Goal: Information Seeking & Learning: Compare options

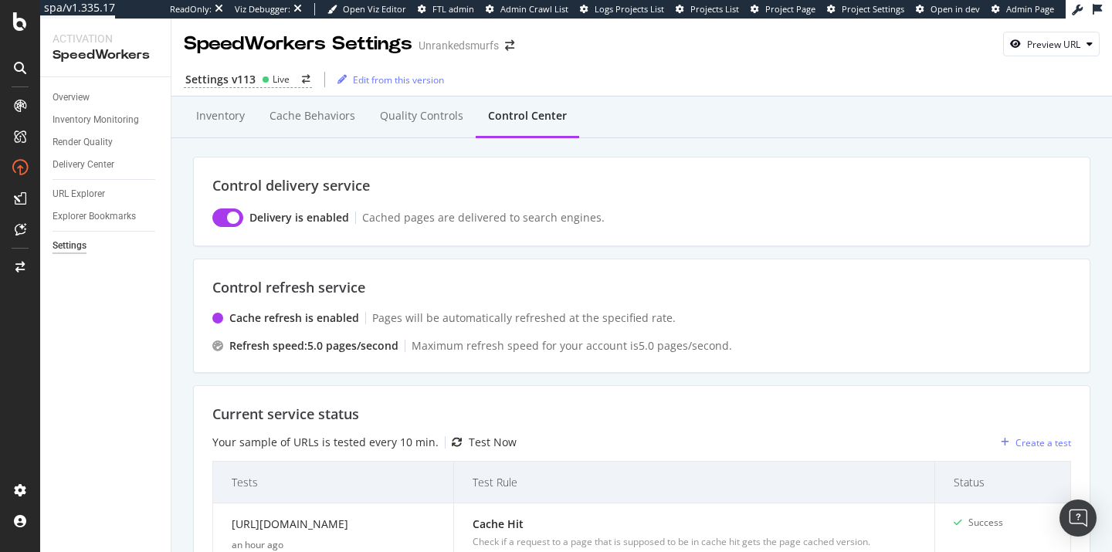
scroll to position [322, 0]
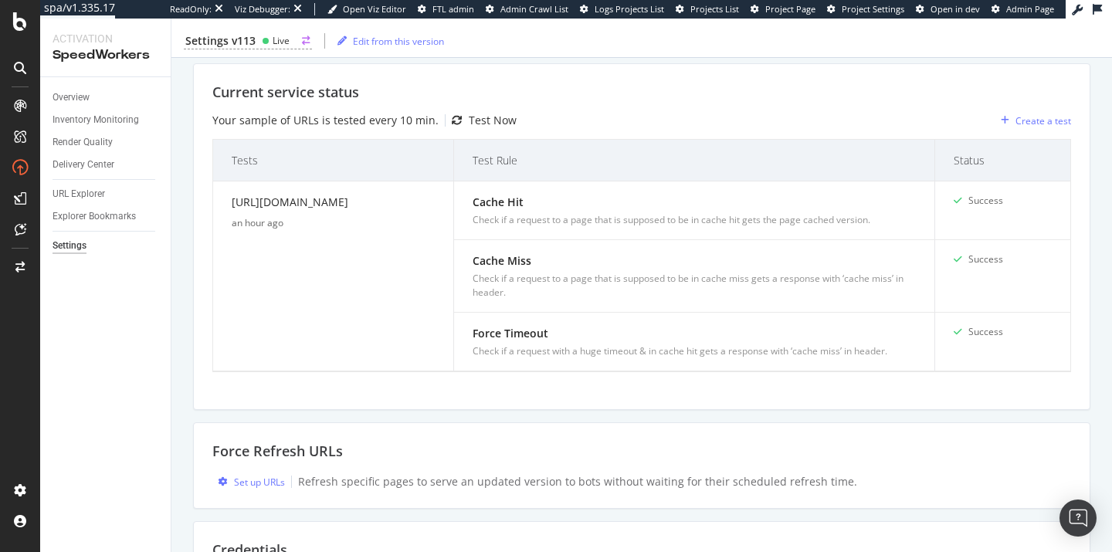
click at [283, 41] on div "Live" at bounding box center [281, 40] width 17 height 13
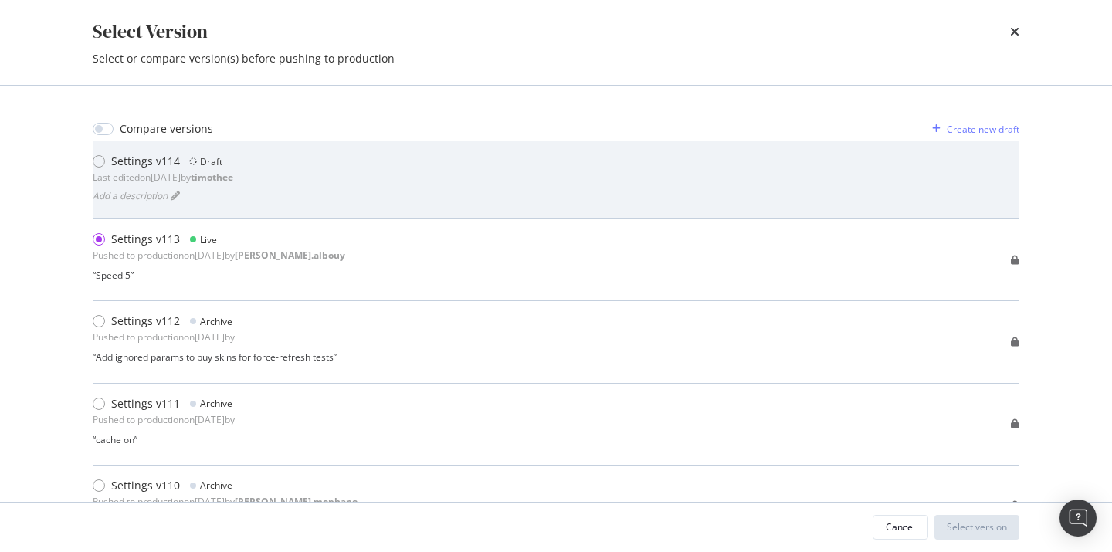
click at [577, 147] on div "Settings v114 Draft Last edited on [DATE] by [PERSON_NAME] a description" at bounding box center [556, 180] width 927 height 78
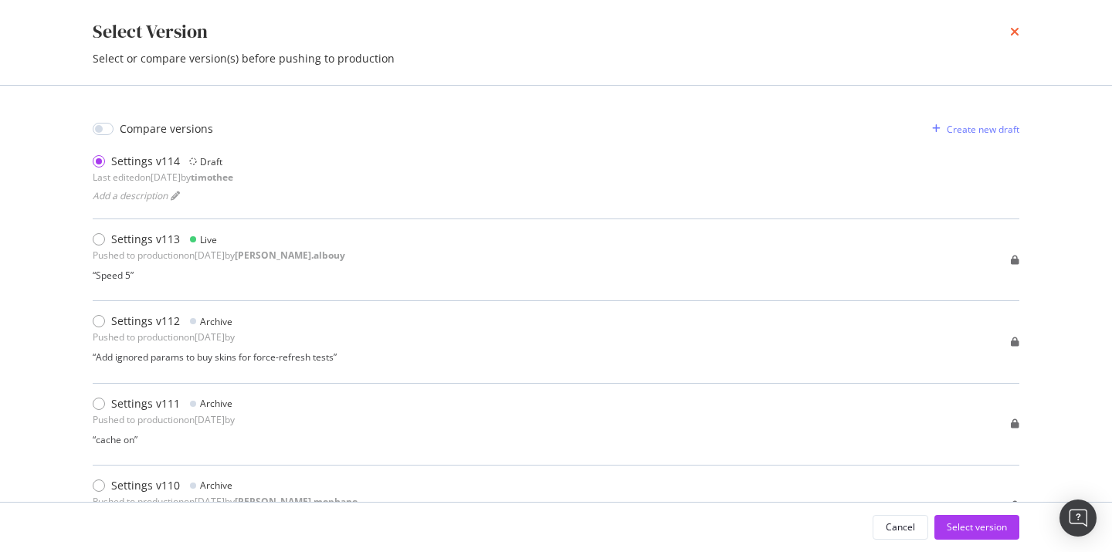
click at [1011, 34] on icon "times" at bounding box center [1014, 31] width 9 height 12
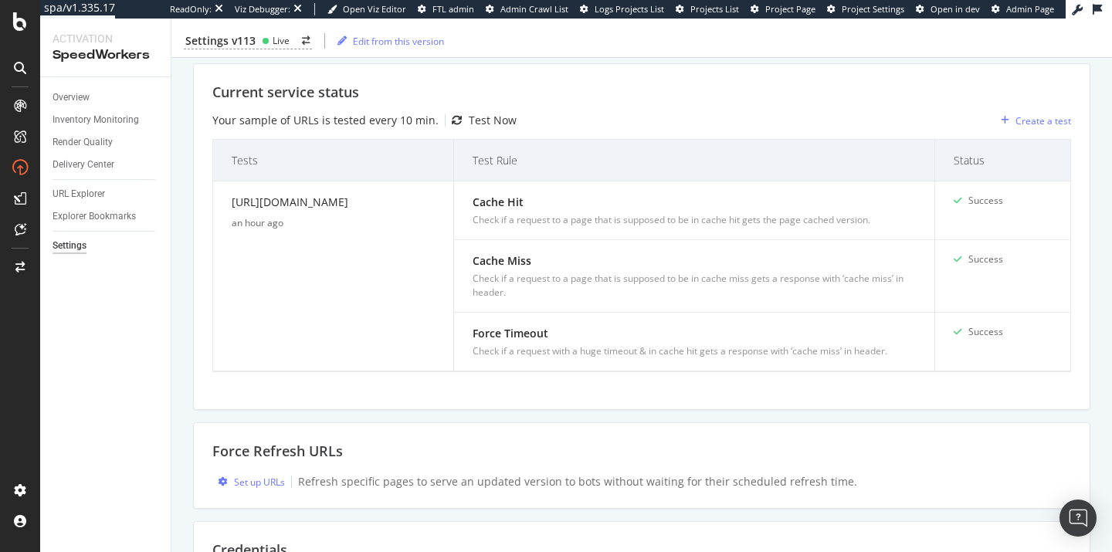
scroll to position [0, 0]
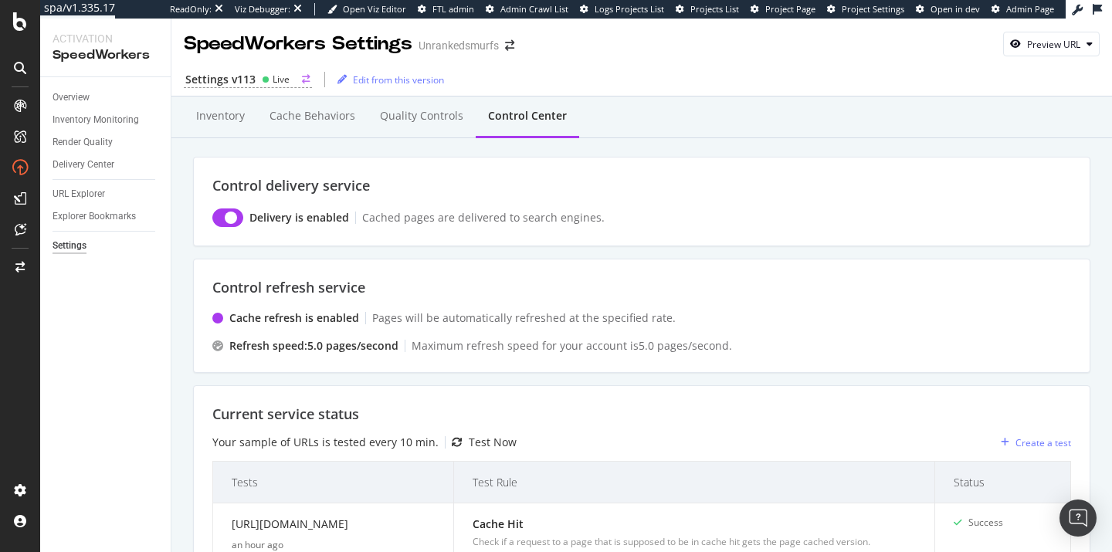
click at [280, 76] on div "Live" at bounding box center [281, 79] width 17 height 13
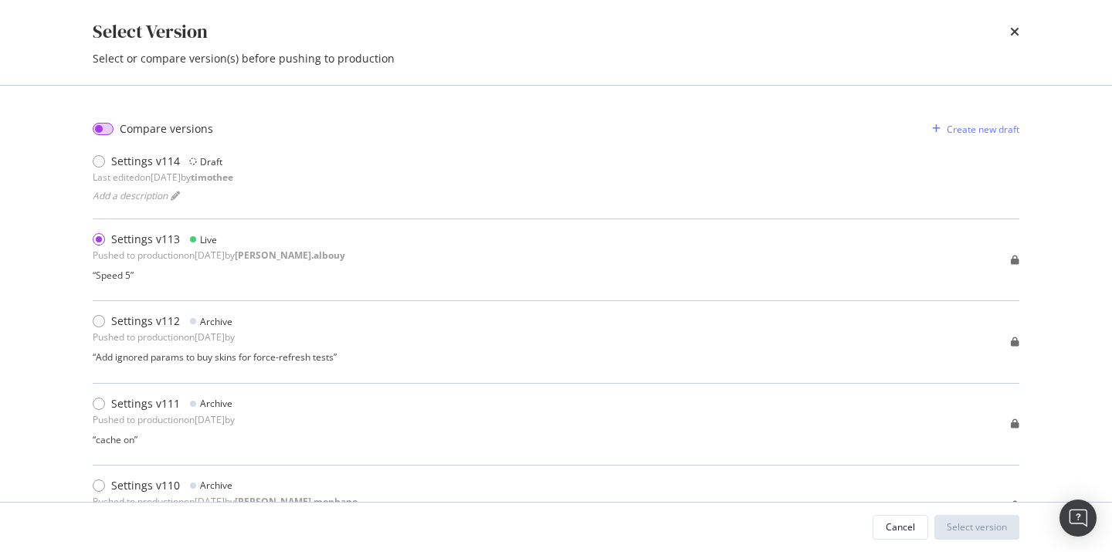
click at [107, 128] on input "modal" at bounding box center [103, 129] width 21 height 12
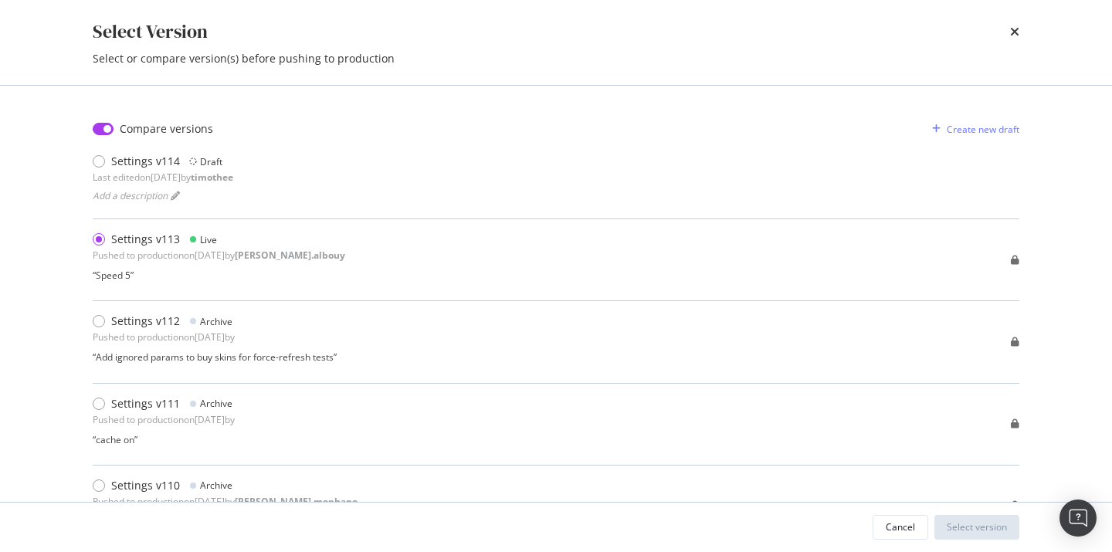
checkbox input "true"
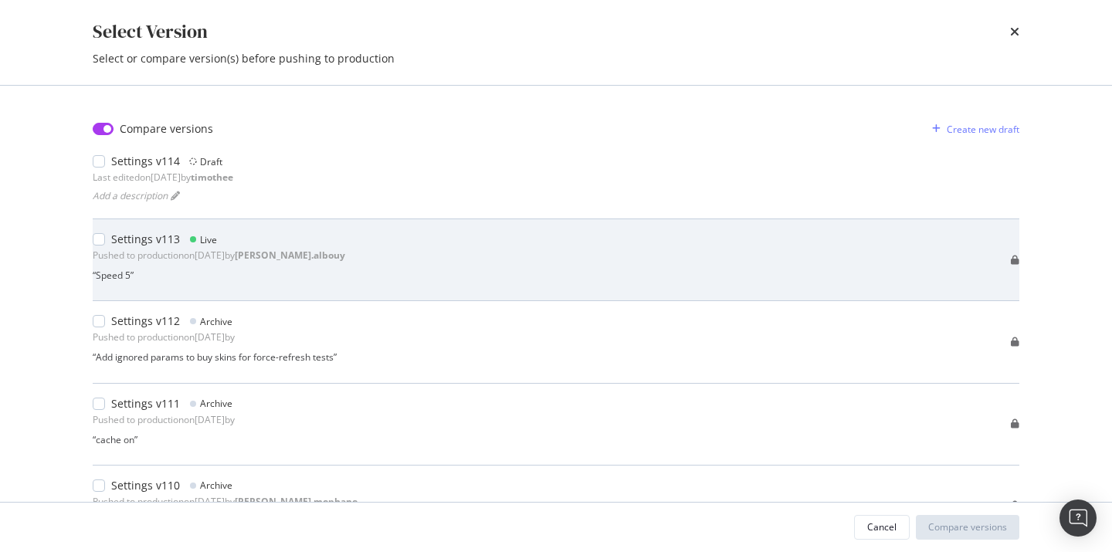
click at [106, 240] on div "modal" at bounding box center [102, 239] width 19 height 15
click at [103, 297] on div "Settings v113 Live Pushed to production on [DATE] by [PERSON_NAME].albouy “ Spe…" at bounding box center [556, 260] width 927 height 82
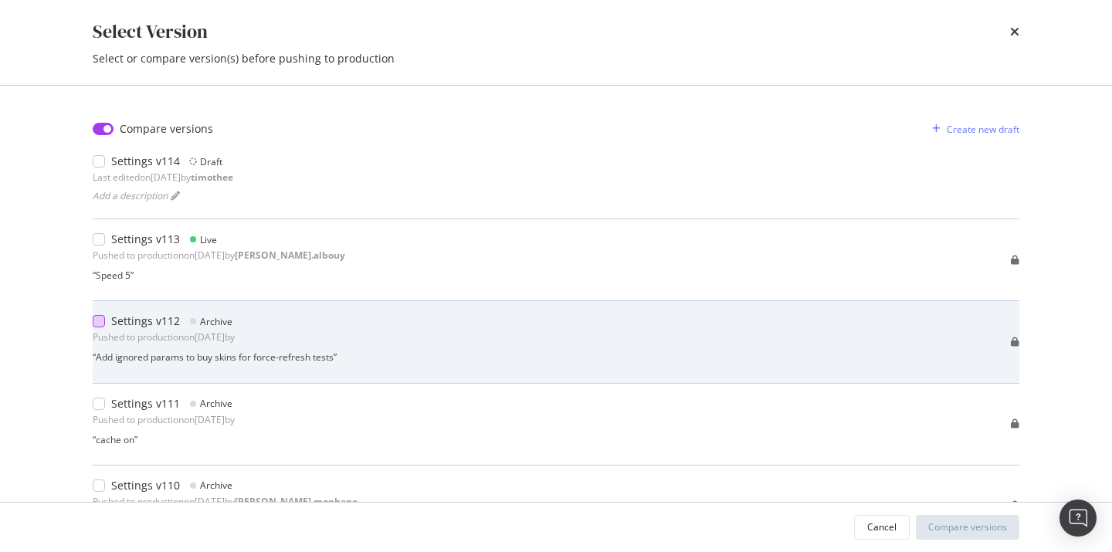
click at [103, 324] on div "modal" at bounding box center [99, 321] width 12 height 12
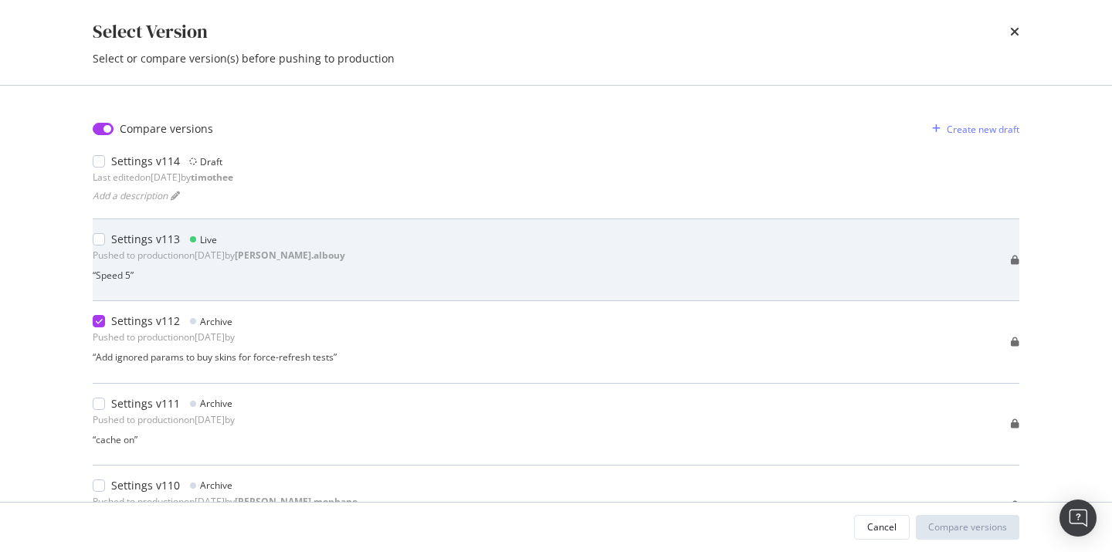
click at [112, 273] on div "“ Speed 5 ”" at bounding box center [219, 275] width 252 height 13
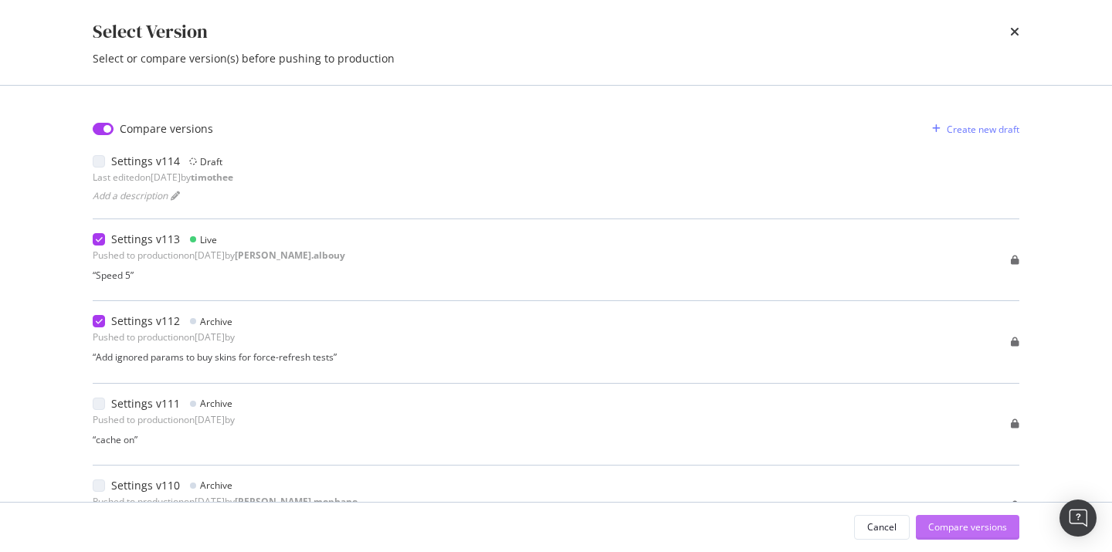
click at [961, 532] on div "Compare versions" at bounding box center [967, 526] width 79 height 13
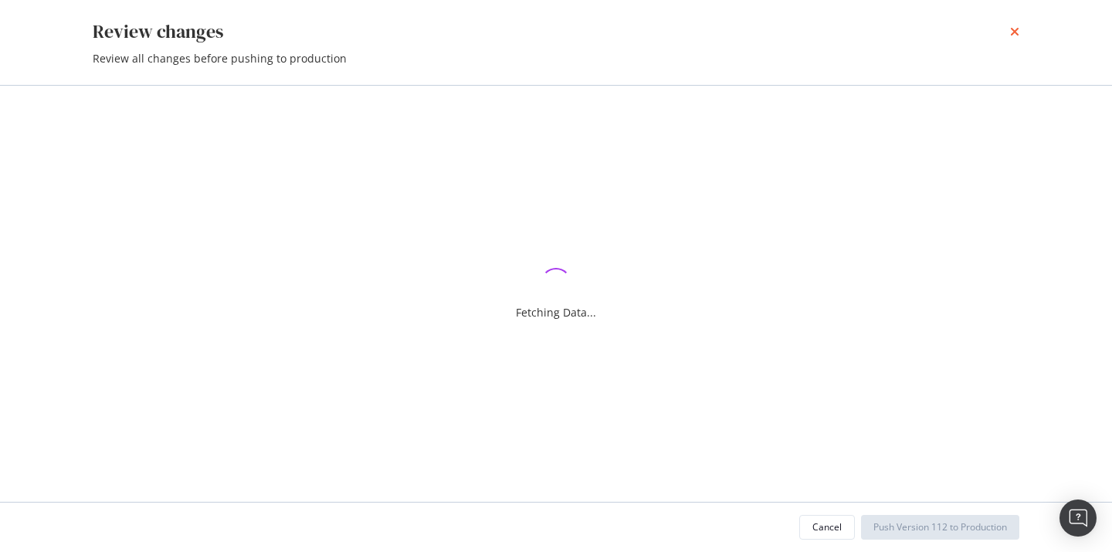
click at [1011, 30] on icon "times" at bounding box center [1014, 31] width 9 height 12
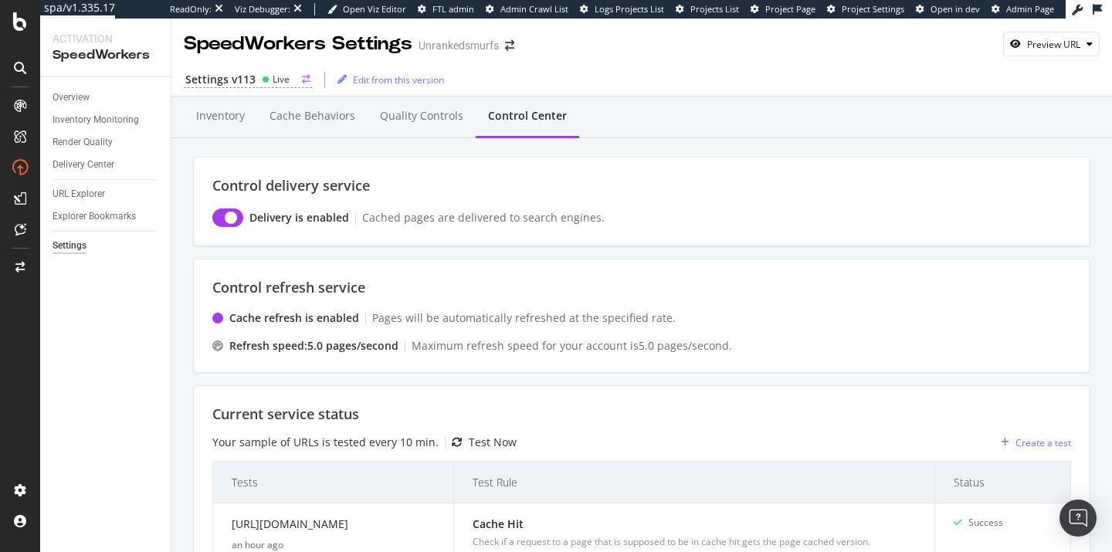
click at [238, 77] on div "Settings v113" at bounding box center [220, 79] width 70 height 15
